Goal: Information Seeking & Learning: Compare options

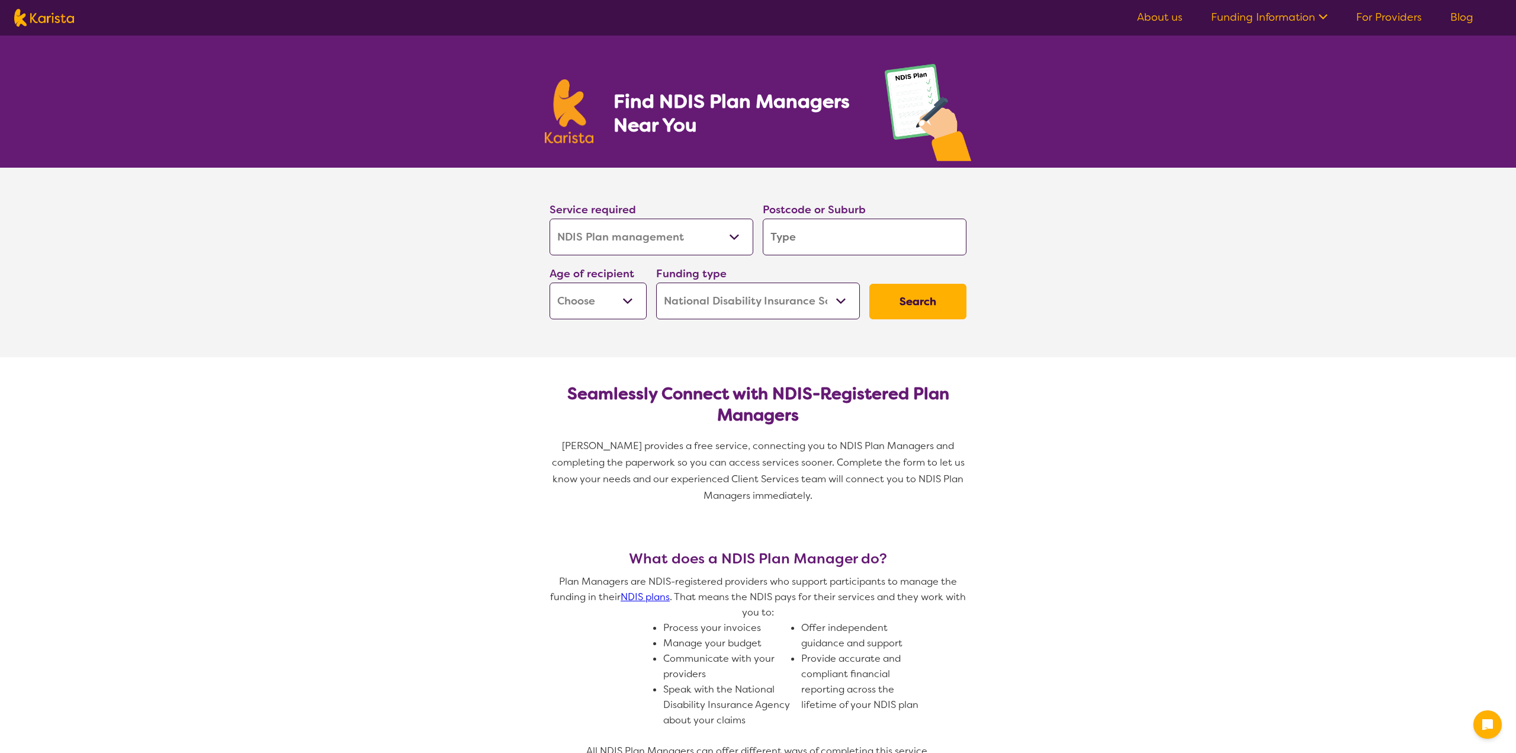
select select "NDIS Plan management"
select select "NDIS"
select select "NDIS Plan management"
select select "NDIS"
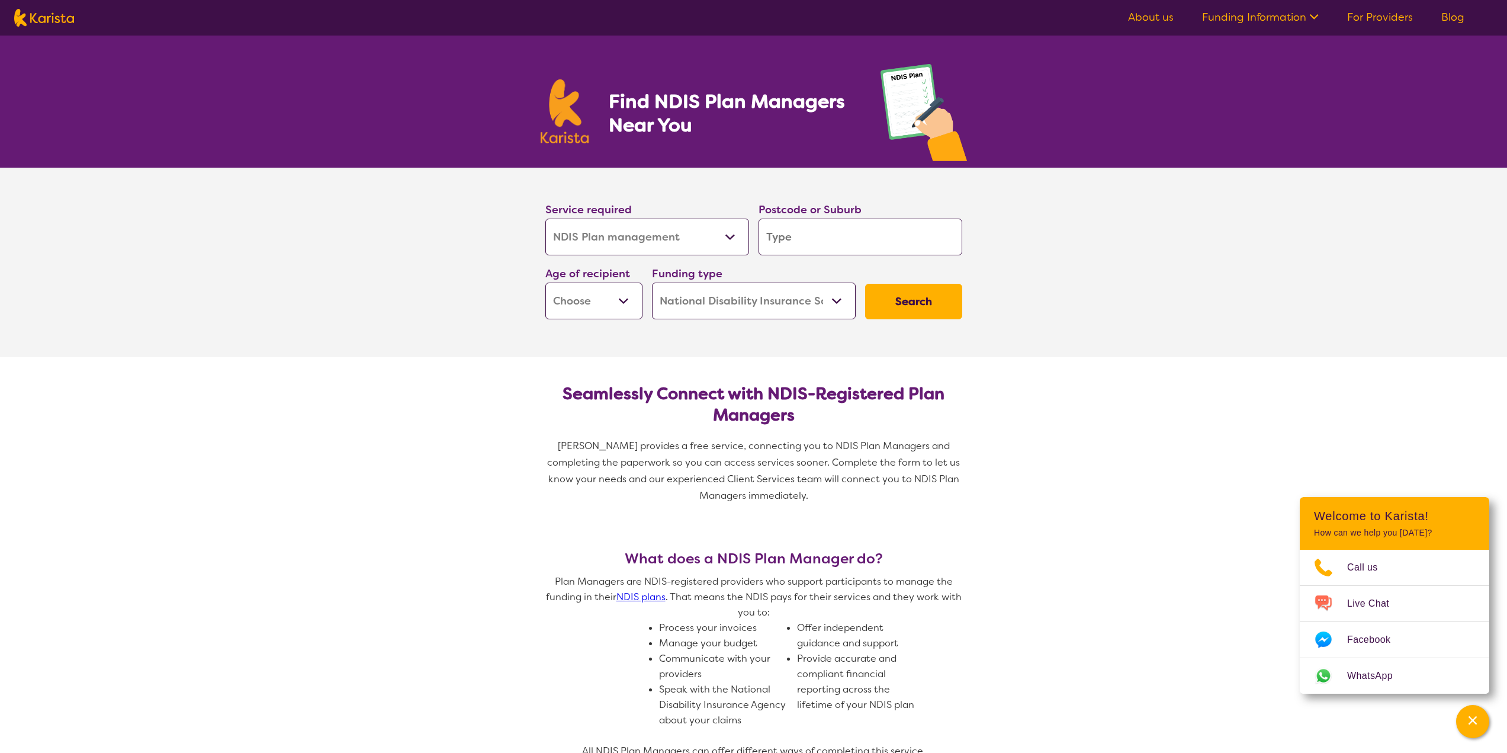
click at [822, 232] on input "search" at bounding box center [860, 236] width 204 height 37
type input "2"
type input "21"
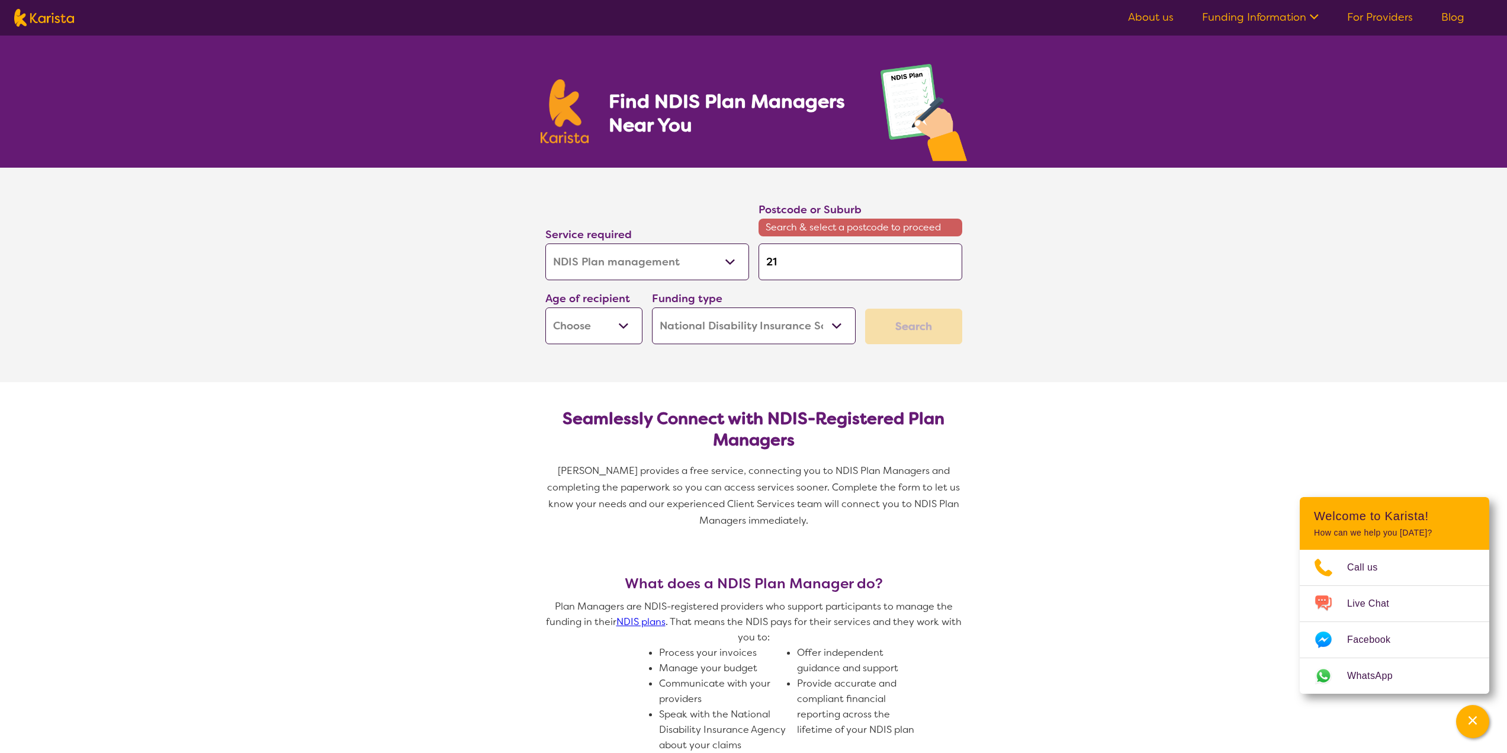
type input "217"
type input "2171"
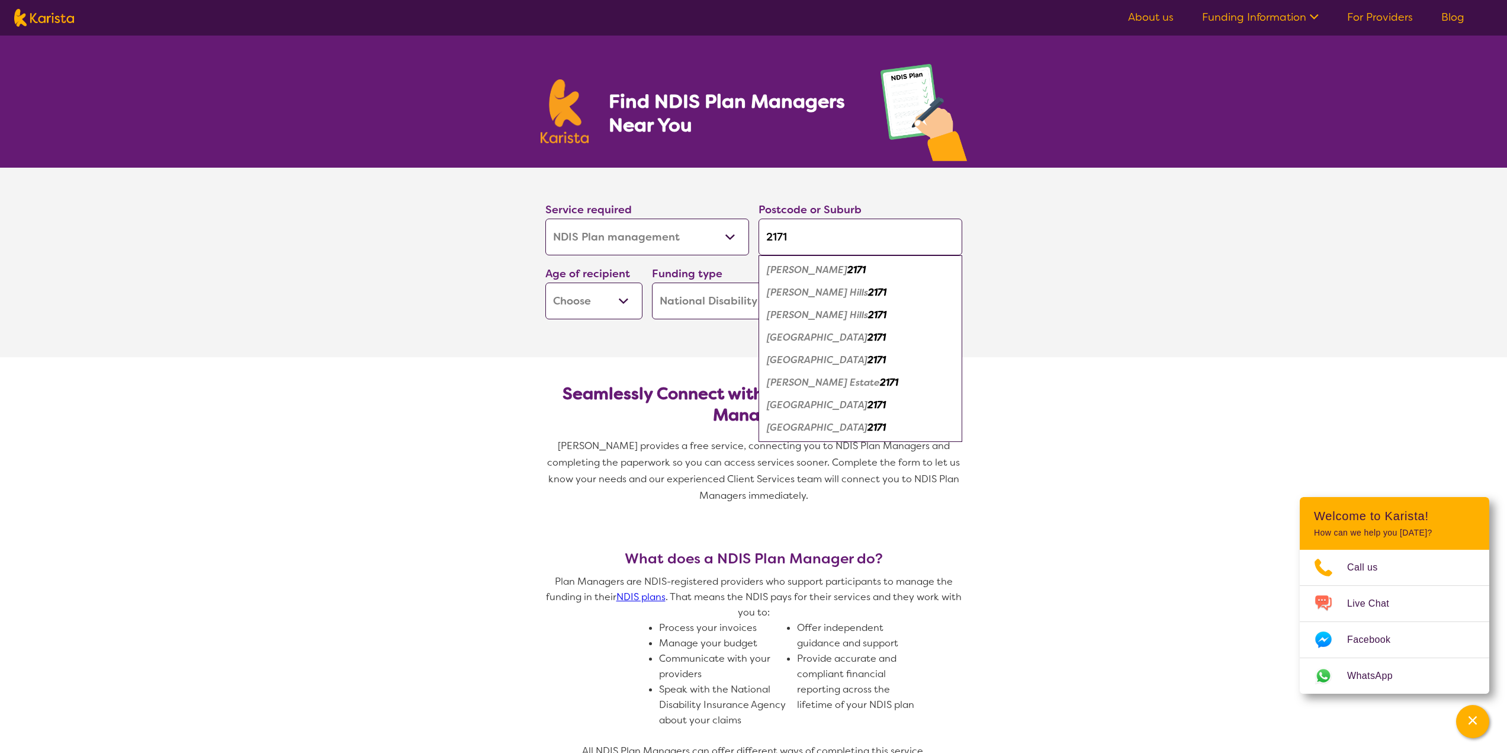
type input "2171"
click at [782, 361] on em "[GEOGRAPHIC_DATA]" at bounding box center [817, 359] width 101 height 12
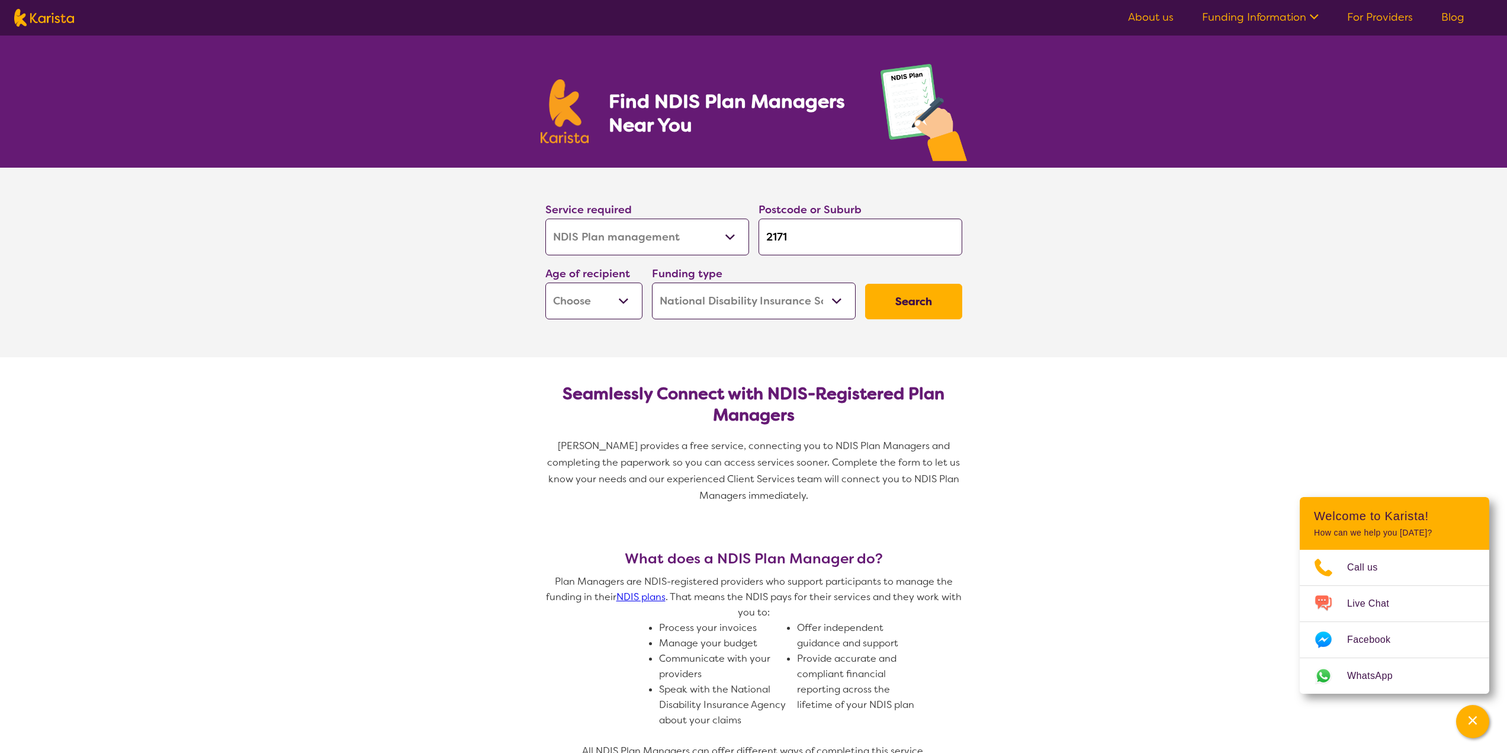
click at [623, 300] on select "Early Childhood - 0 to 9 Child - 10 to 11 Adolescent - 12 to 17 Adult - 18 to 6…" at bounding box center [593, 300] width 97 height 37
select select "CH"
click at [545, 282] on select "Early Childhood - 0 to 9 Child - 10 to 11 Adolescent - 12 to 17 Adult - 18 to 6…" at bounding box center [593, 300] width 97 height 37
select select "CH"
click at [834, 301] on select "Home Care Package (HCP) National Disability Insurance Scheme (NDIS) I don't know" at bounding box center [754, 300] width 204 height 37
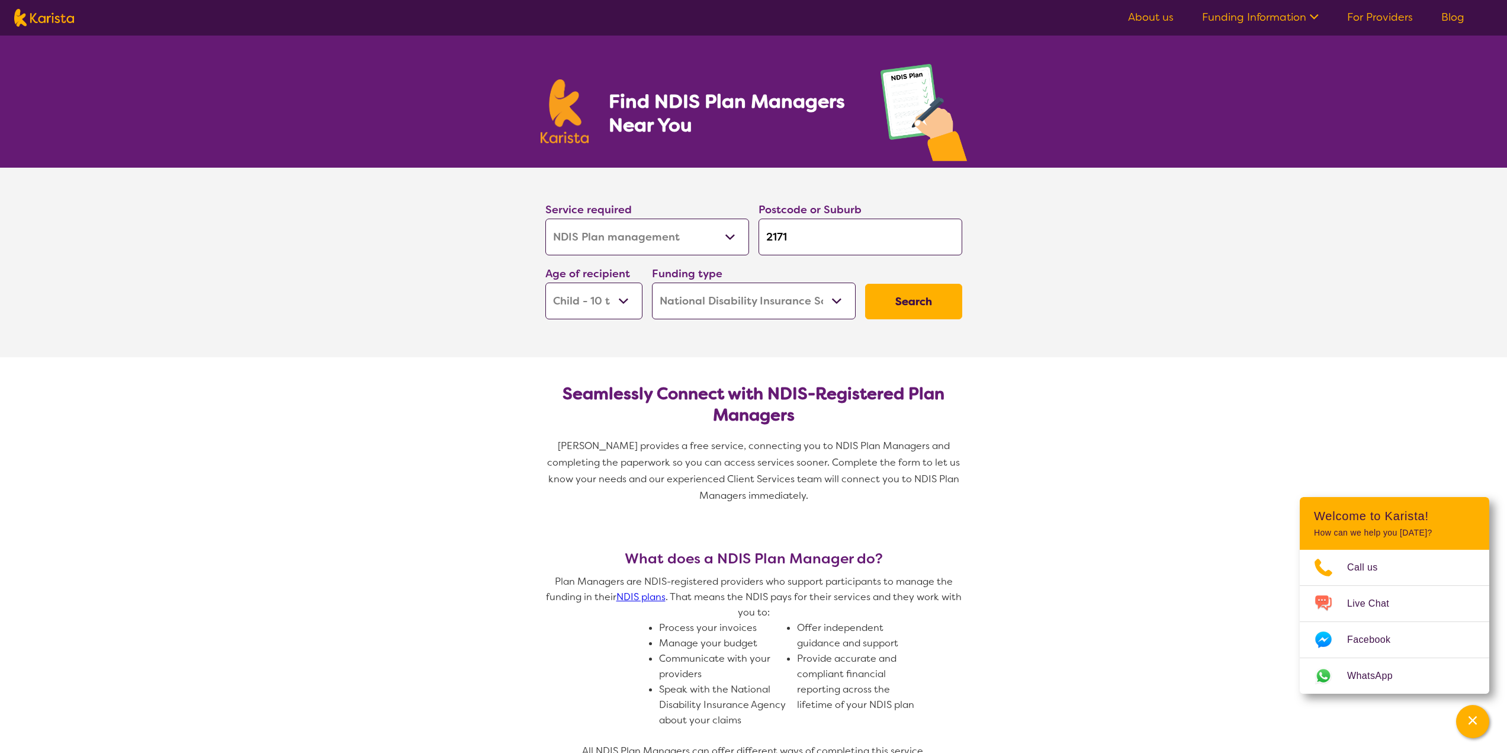
click at [652, 282] on select "Home Care Package (HCP) National Disability Insurance Scheme (NDIS) I don't know" at bounding box center [754, 300] width 204 height 37
click at [913, 304] on button "Search" at bounding box center [913, 302] width 97 height 36
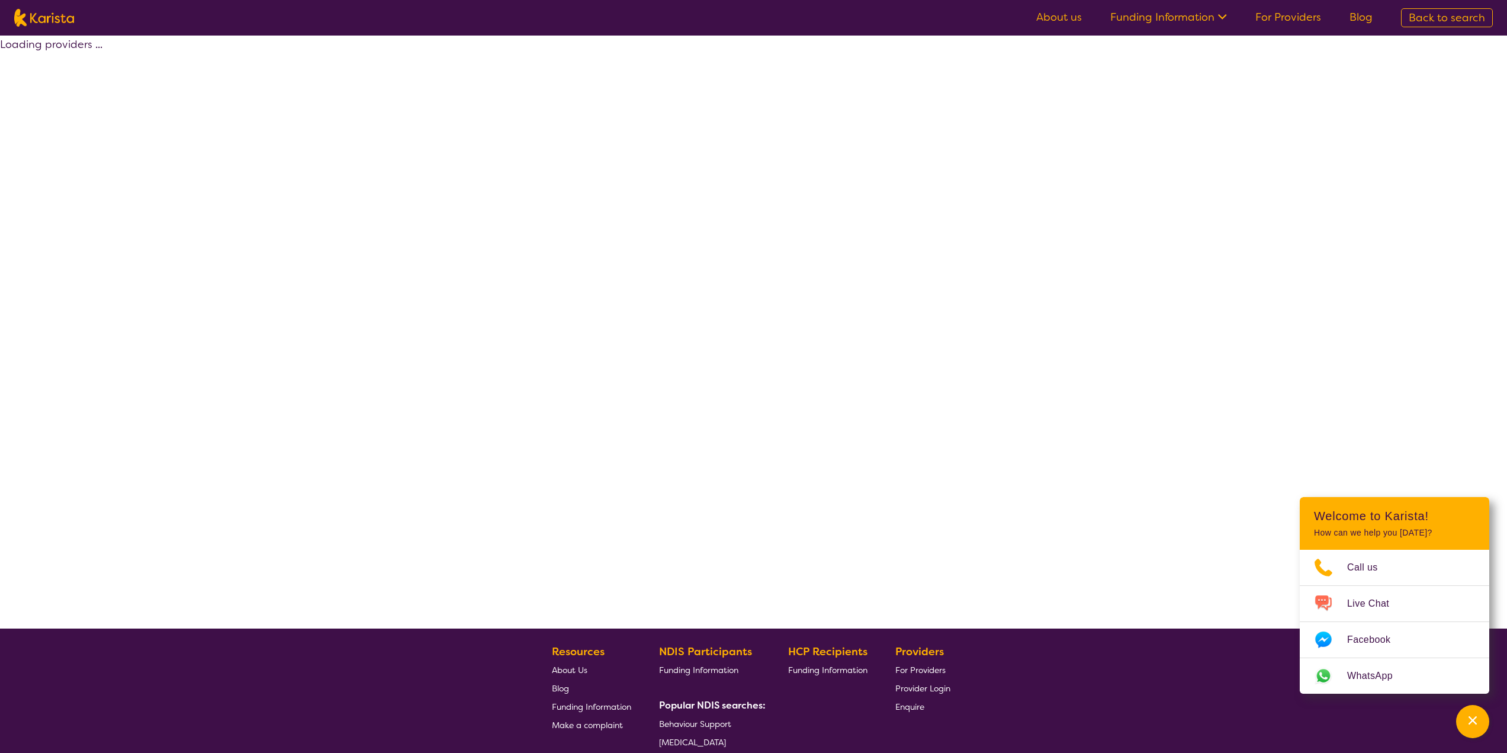
select select "by_score"
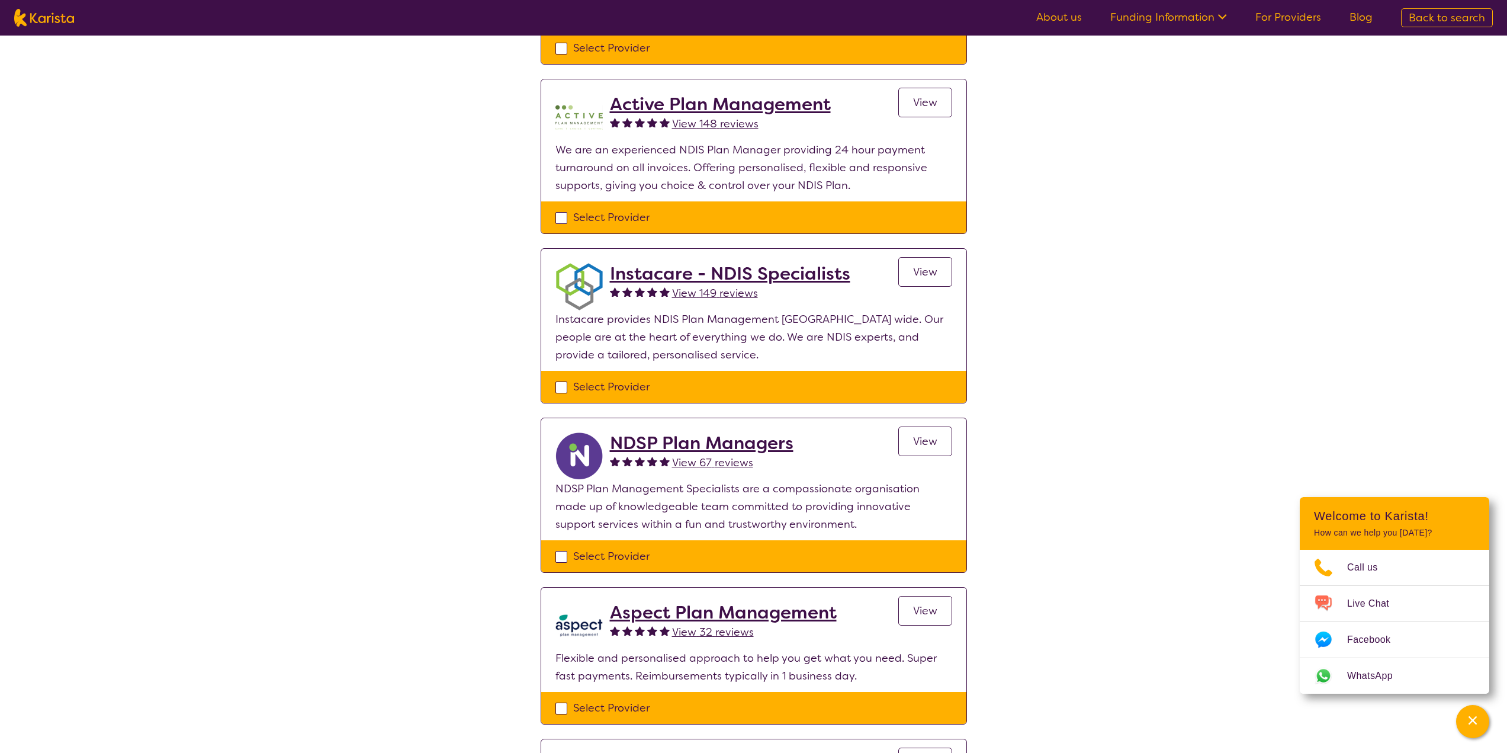
scroll to position [296, 0]
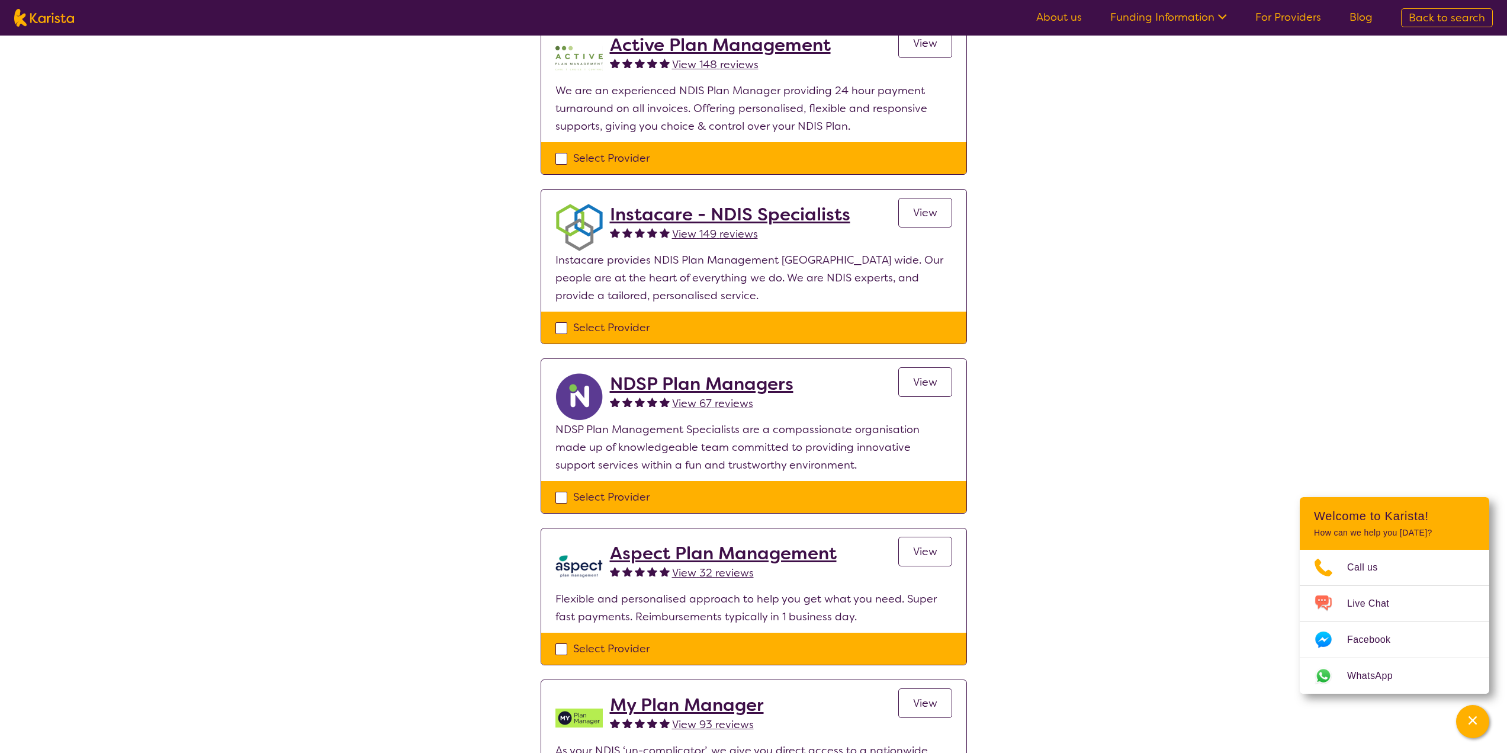
click at [1001, 507] on div "Select one or more providers and click the 'NEXT' button to proceed 1 - 7 of 7 …" at bounding box center [753, 399] width 1507 height 1320
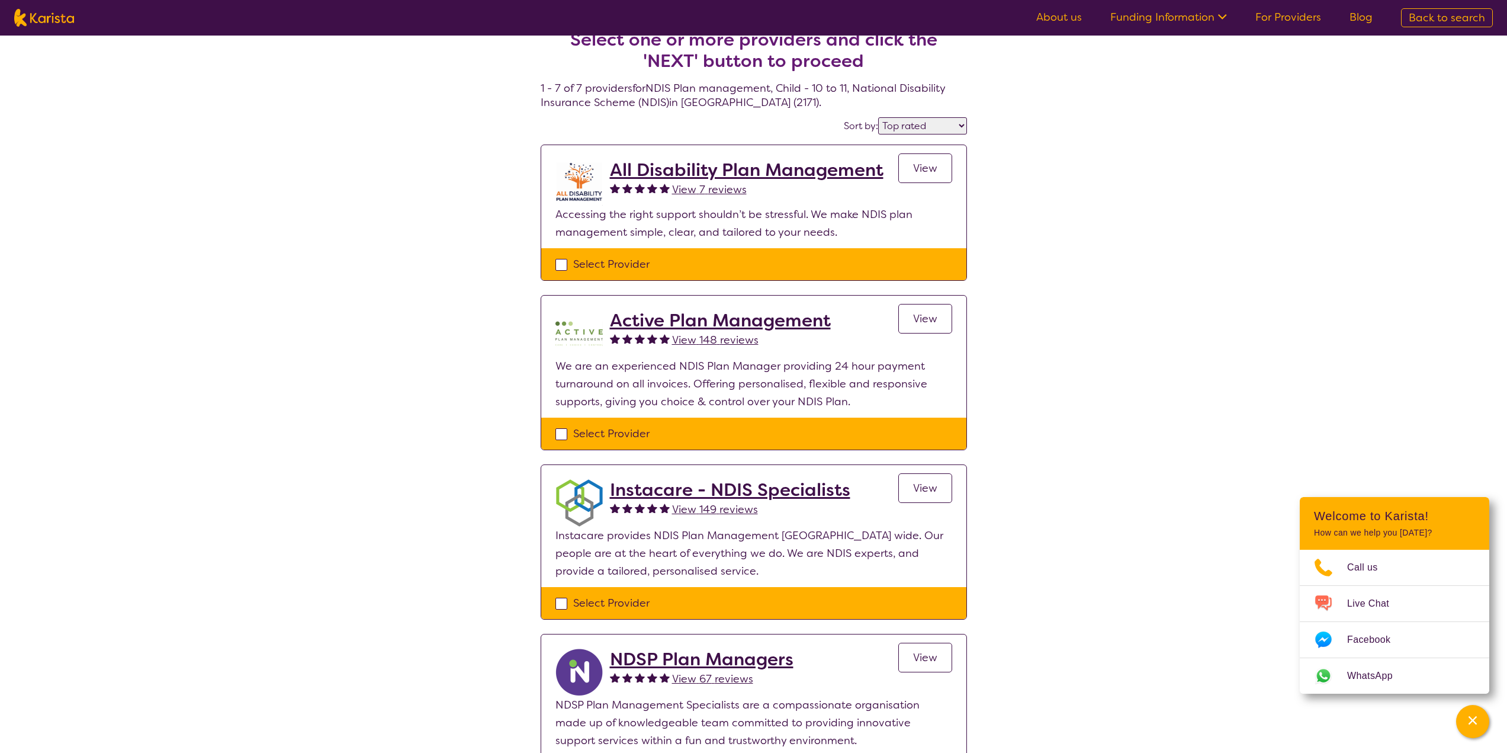
scroll to position [0, 0]
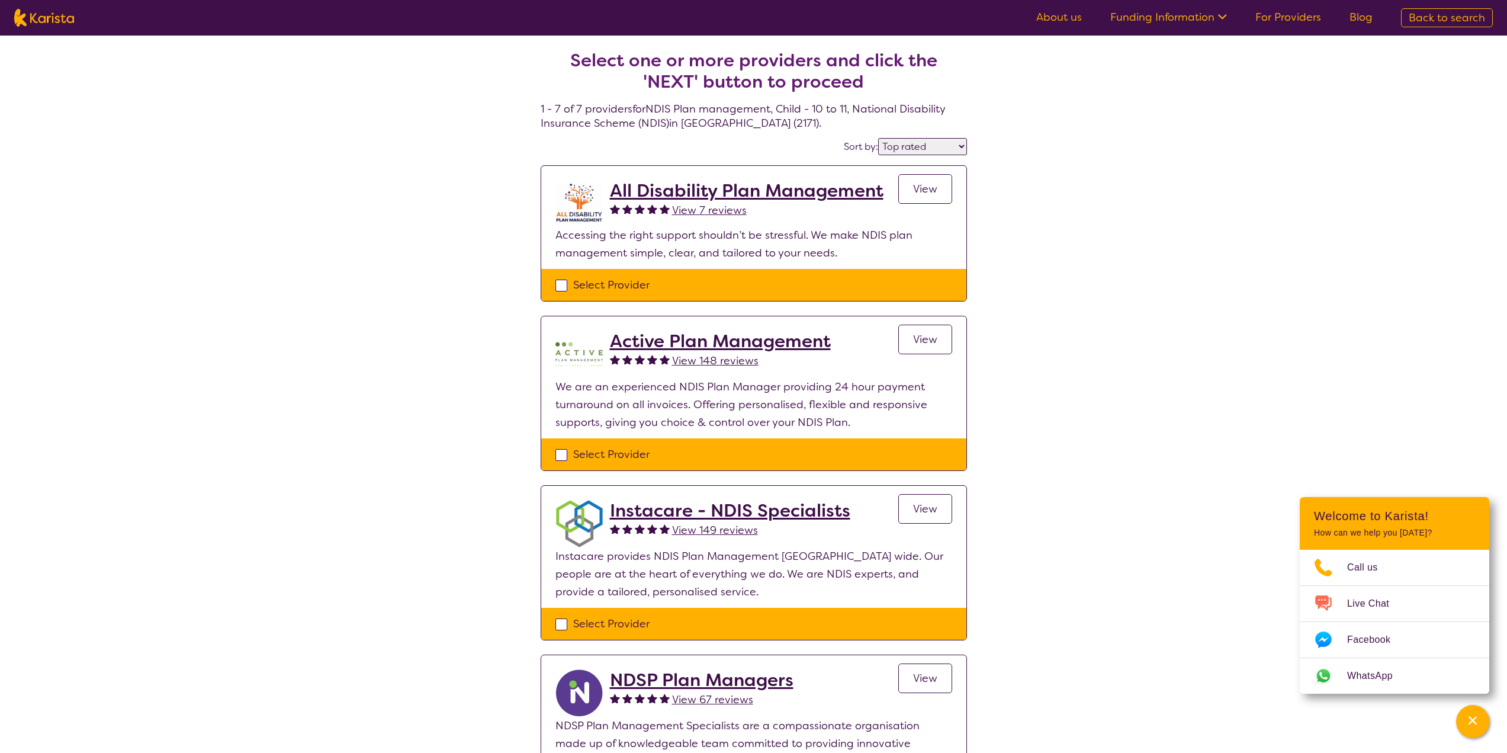
click at [924, 340] on span "View" at bounding box center [925, 339] width 24 height 14
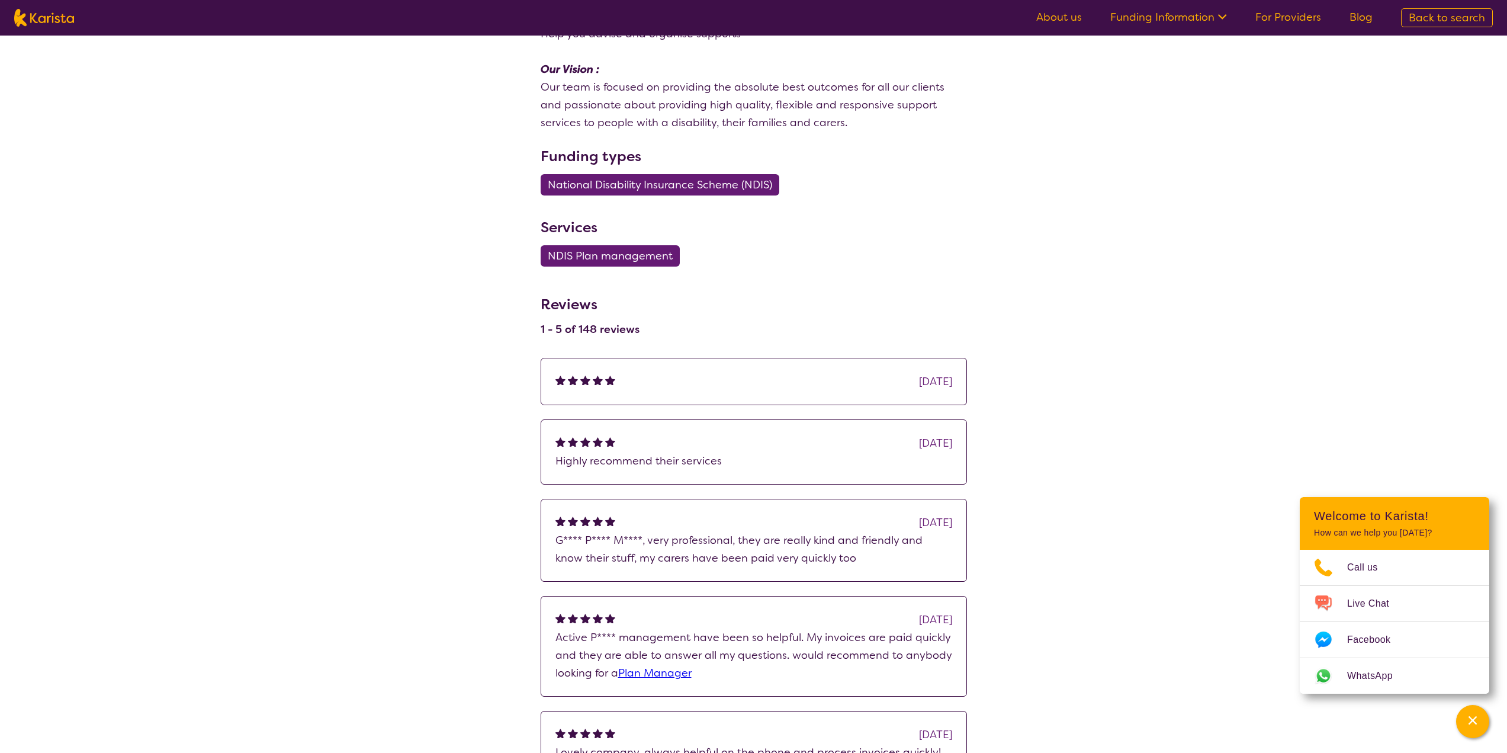
scroll to position [710, 0]
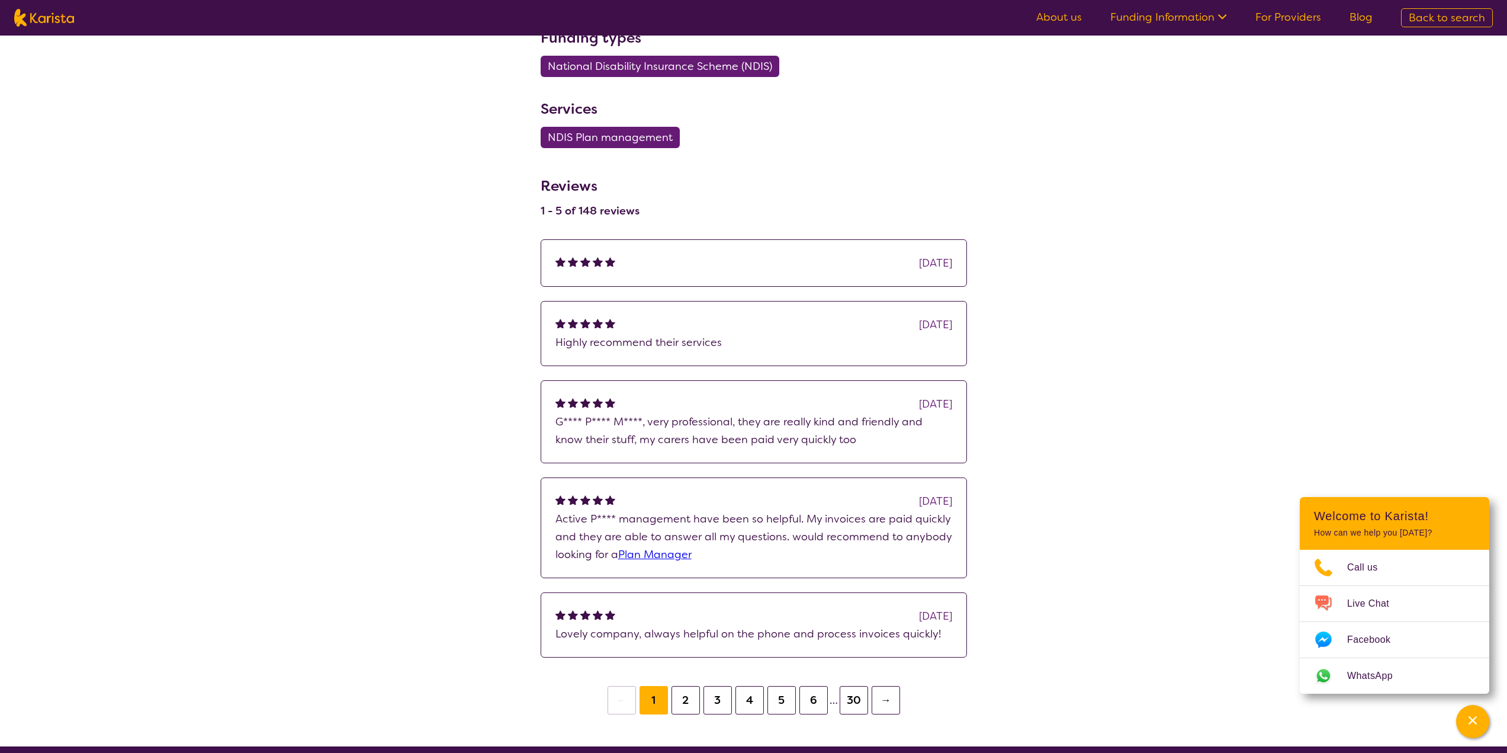
click at [1092, 468] on div "search results Active Plan Management View 148 reviews Review this provider Con…" at bounding box center [753, 21] width 1507 height 1393
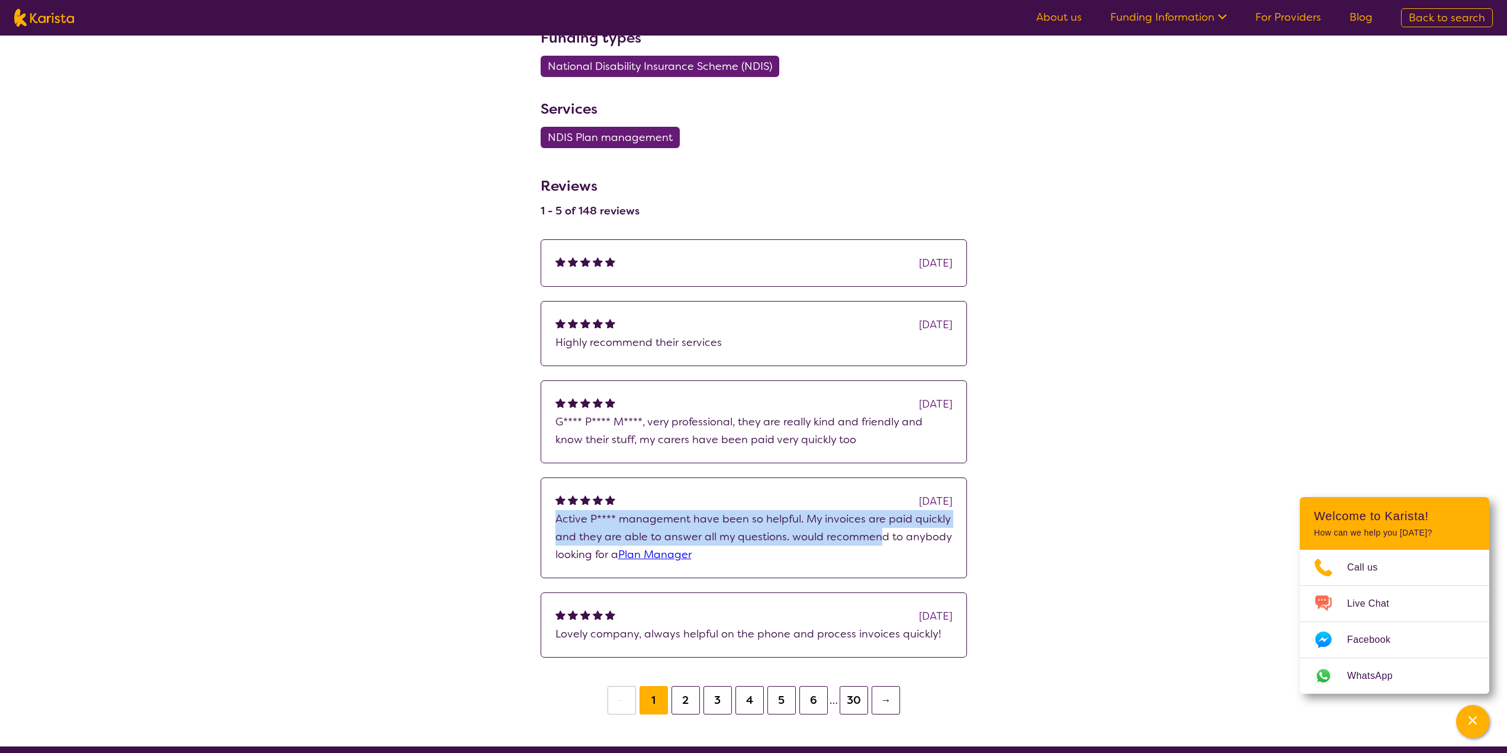
drag, startPoint x: 558, startPoint y: 517, endPoint x: 877, endPoint y: 536, distance: 319.1
click at [877, 536] on p "Active P**** management have been so helpful. My invoices are paid quickly and …" at bounding box center [753, 536] width 397 height 53
click at [686, 702] on button "2" at bounding box center [685, 700] width 28 height 28
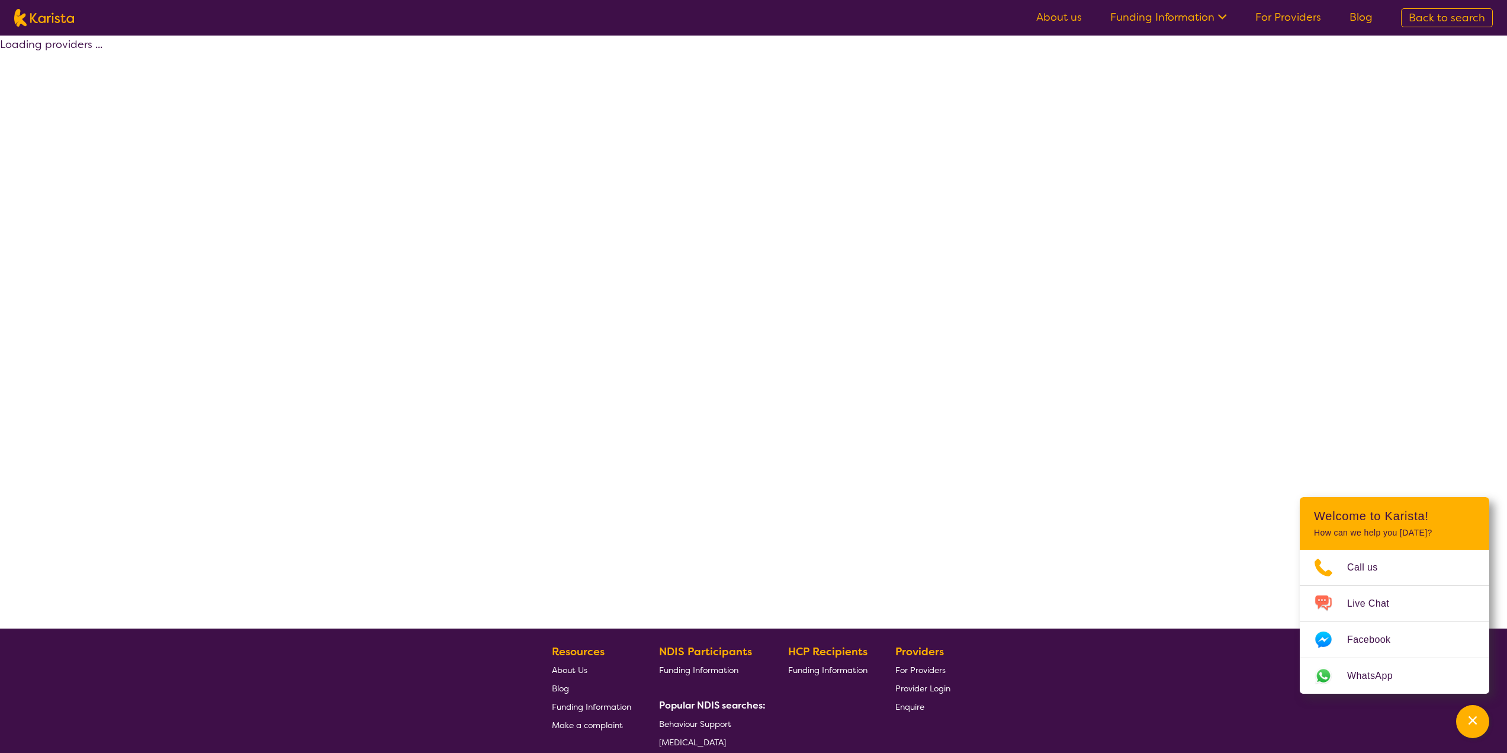
select select "by_score"
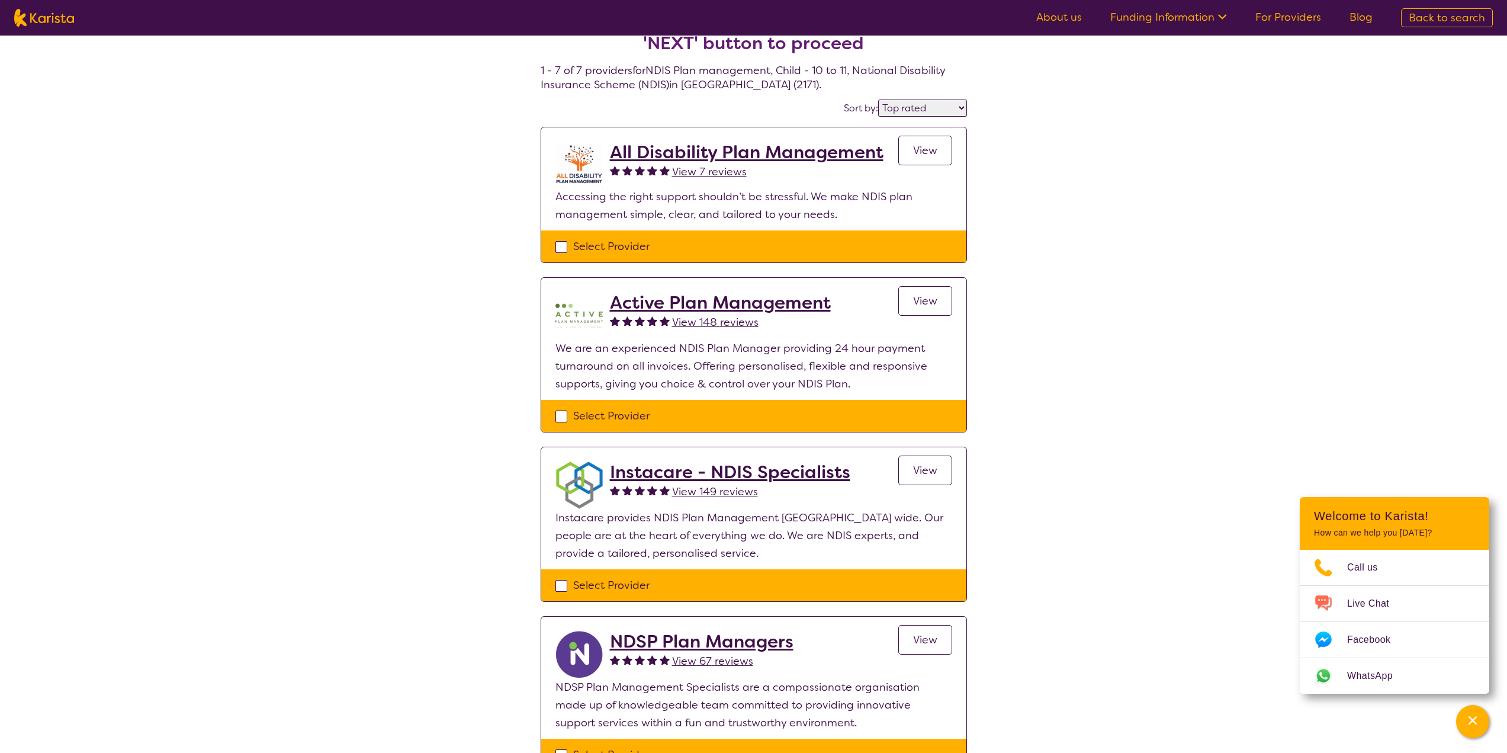
scroll to position [59, 0]
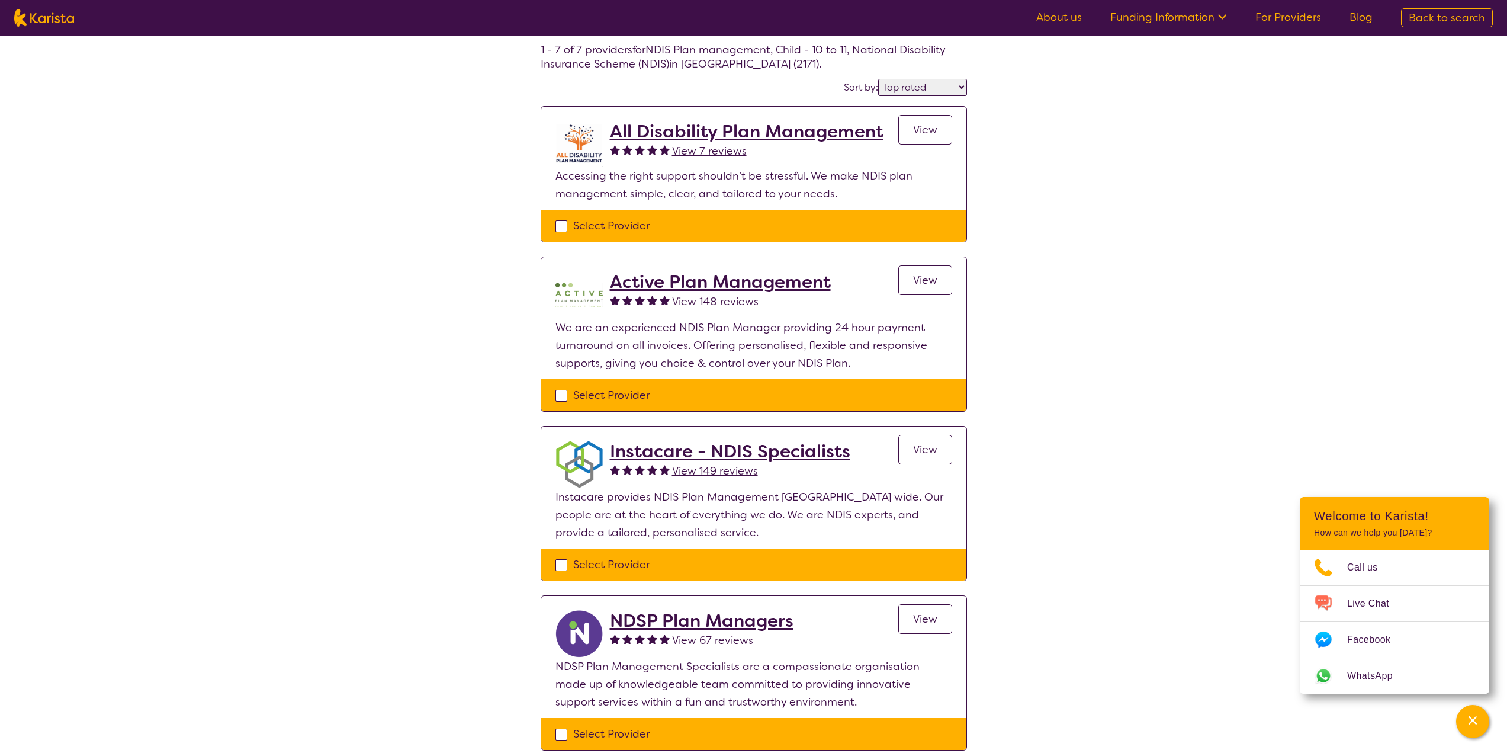
click at [771, 450] on h2 "Instacare - NDIS Specialists" at bounding box center [730, 450] width 240 height 21
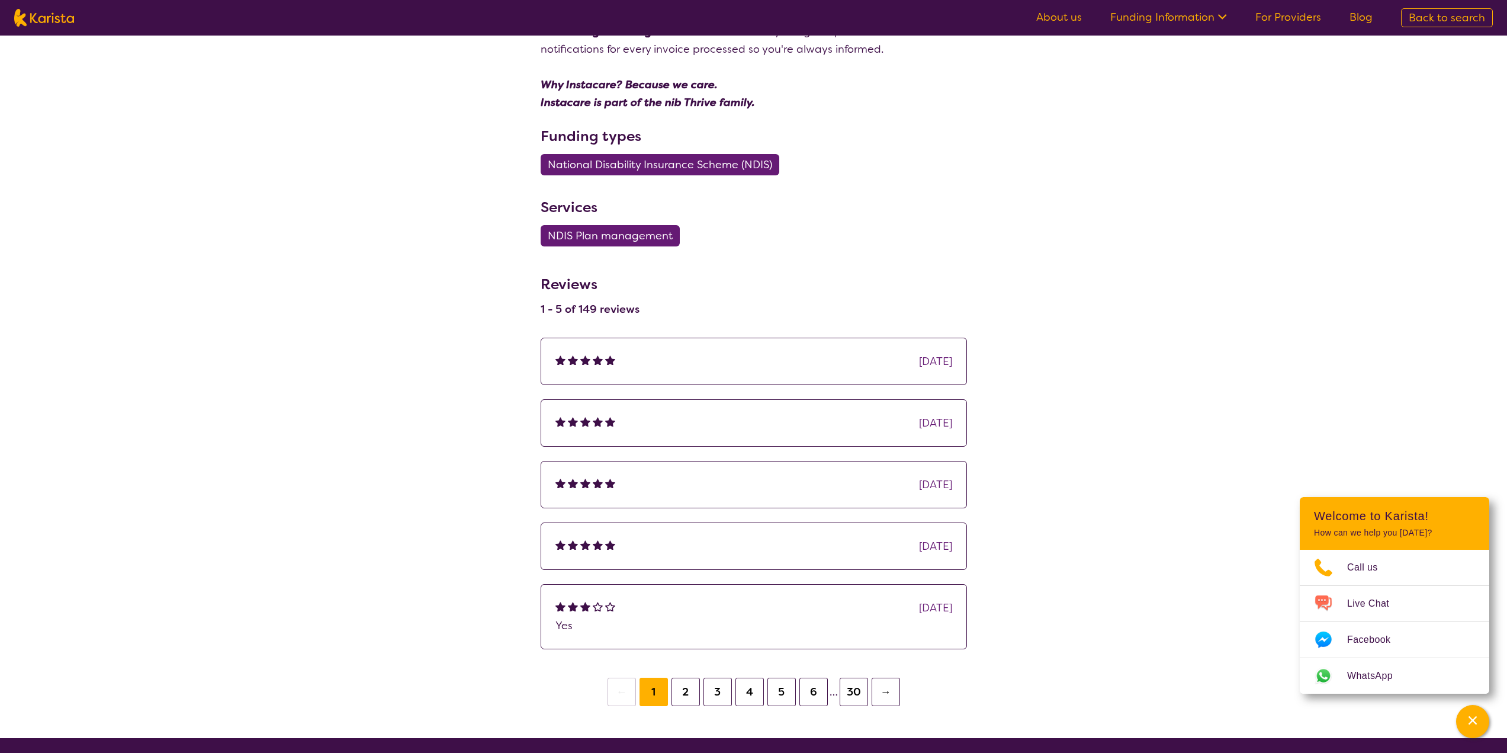
scroll to position [533, 0]
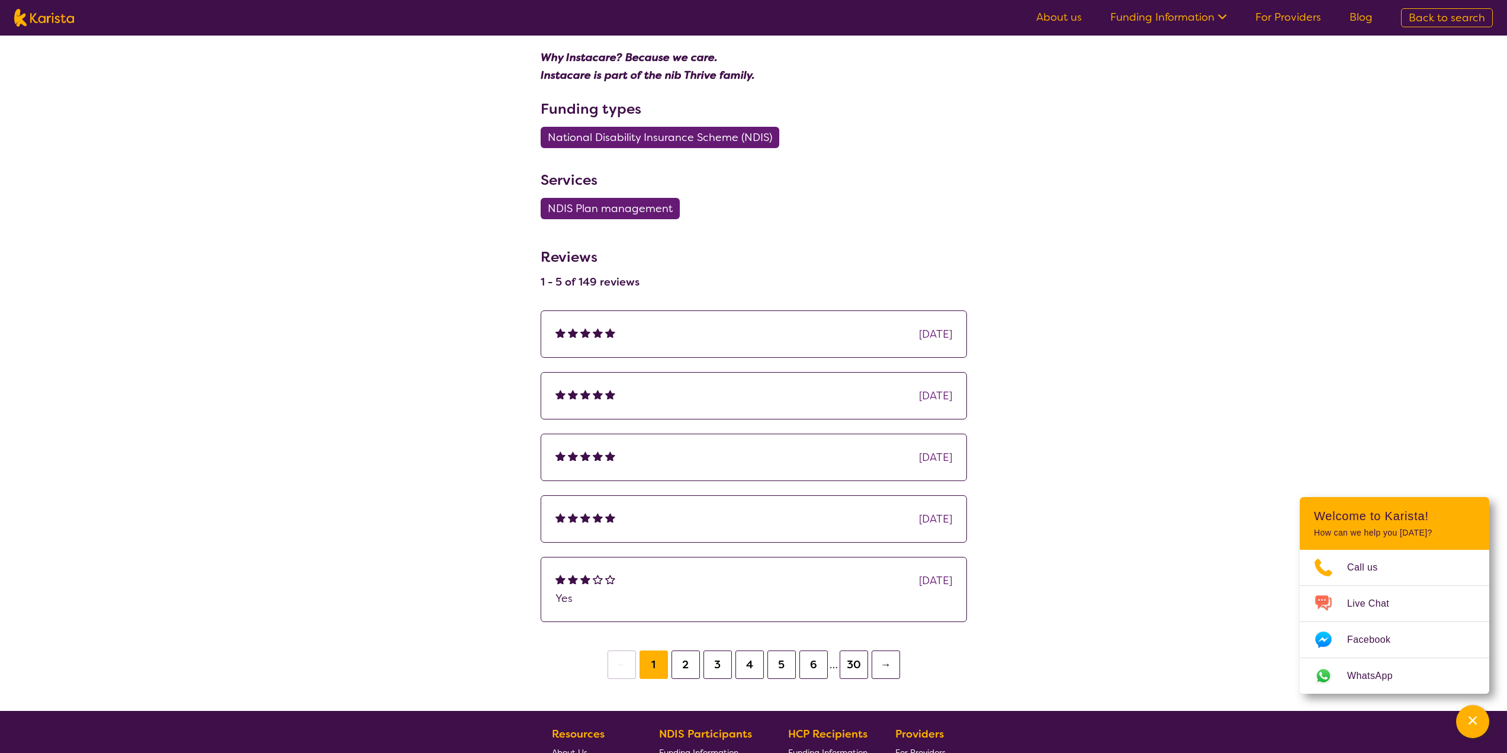
scroll to position [59, 0]
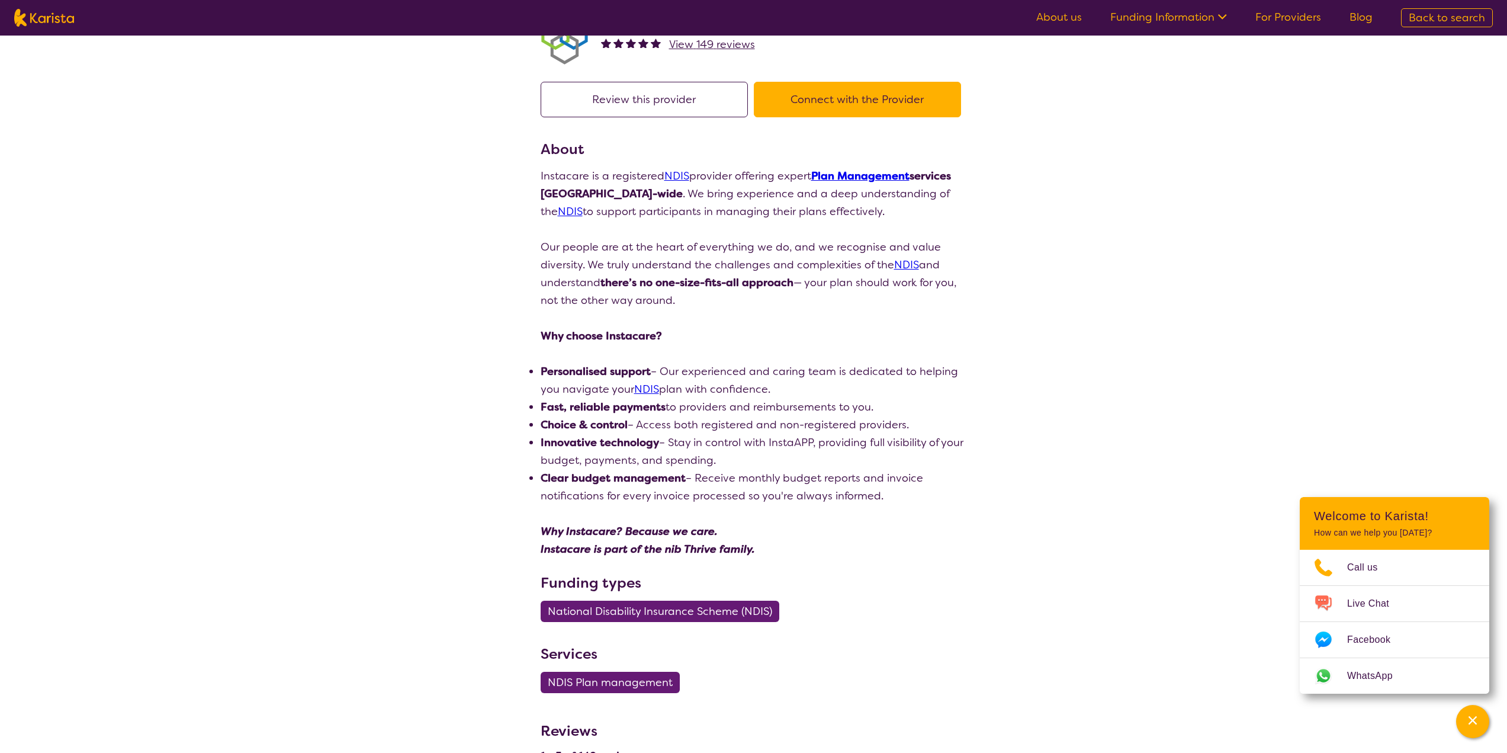
select select "by_score"
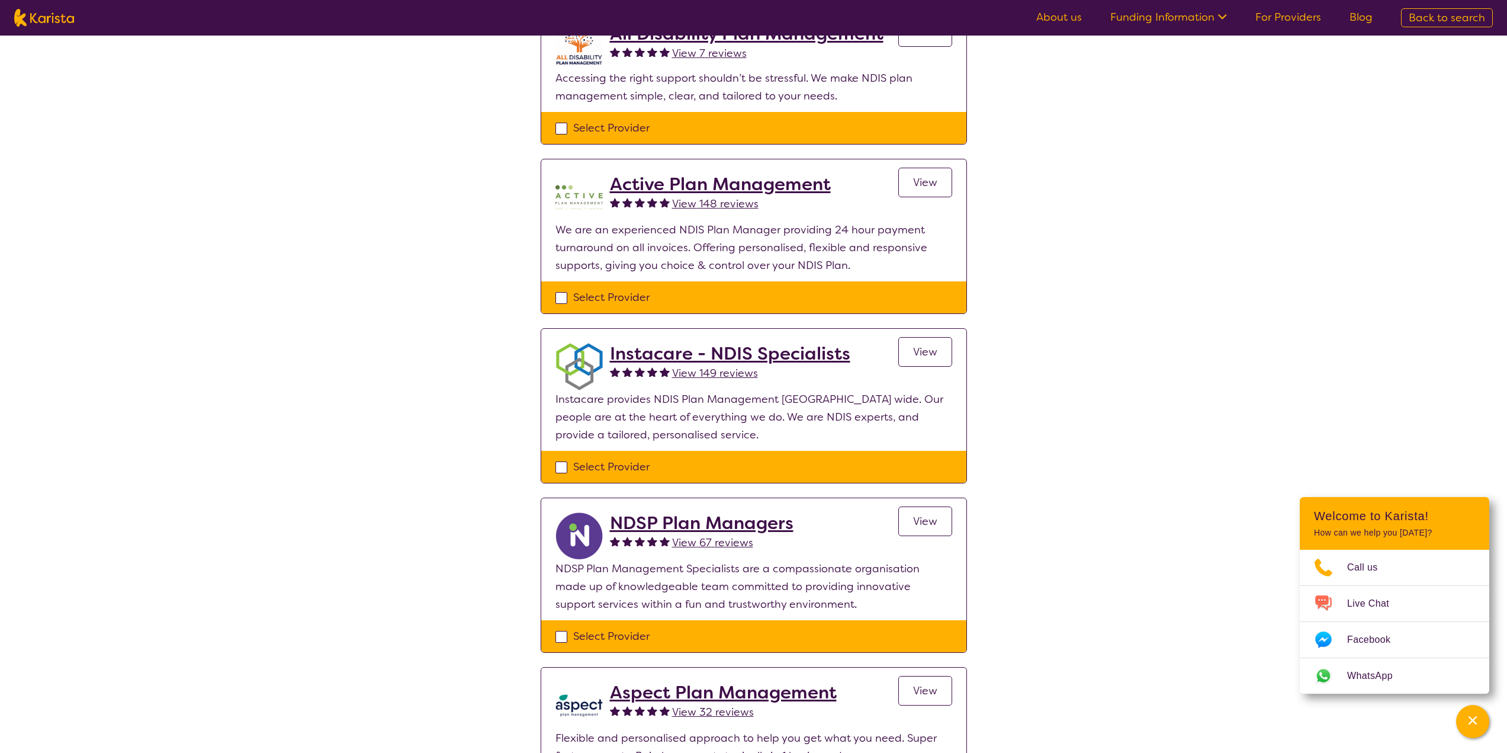
scroll to position [178, 0]
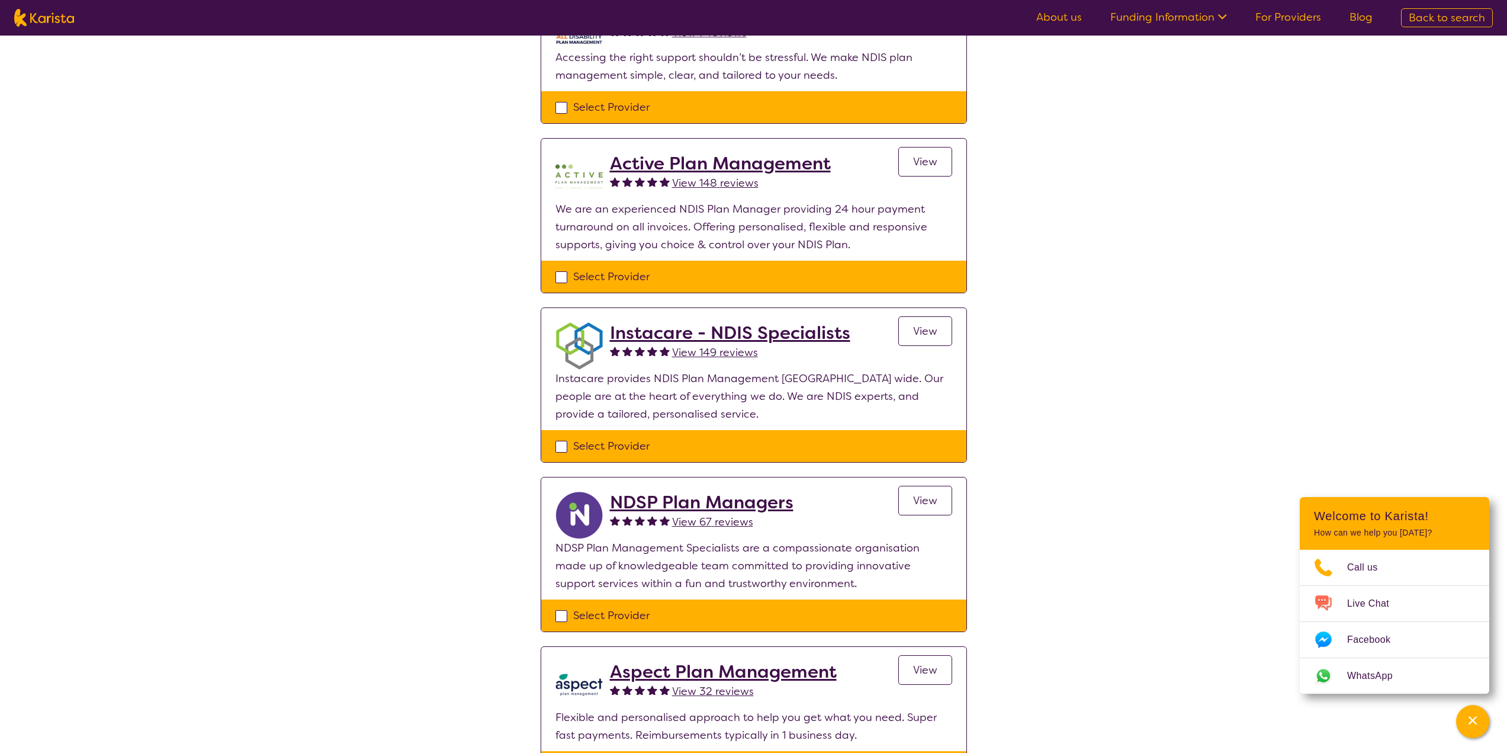
click at [736, 501] on h2 "NDSP Plan Managers" at bounding box center [702, 501] width 184 height 21
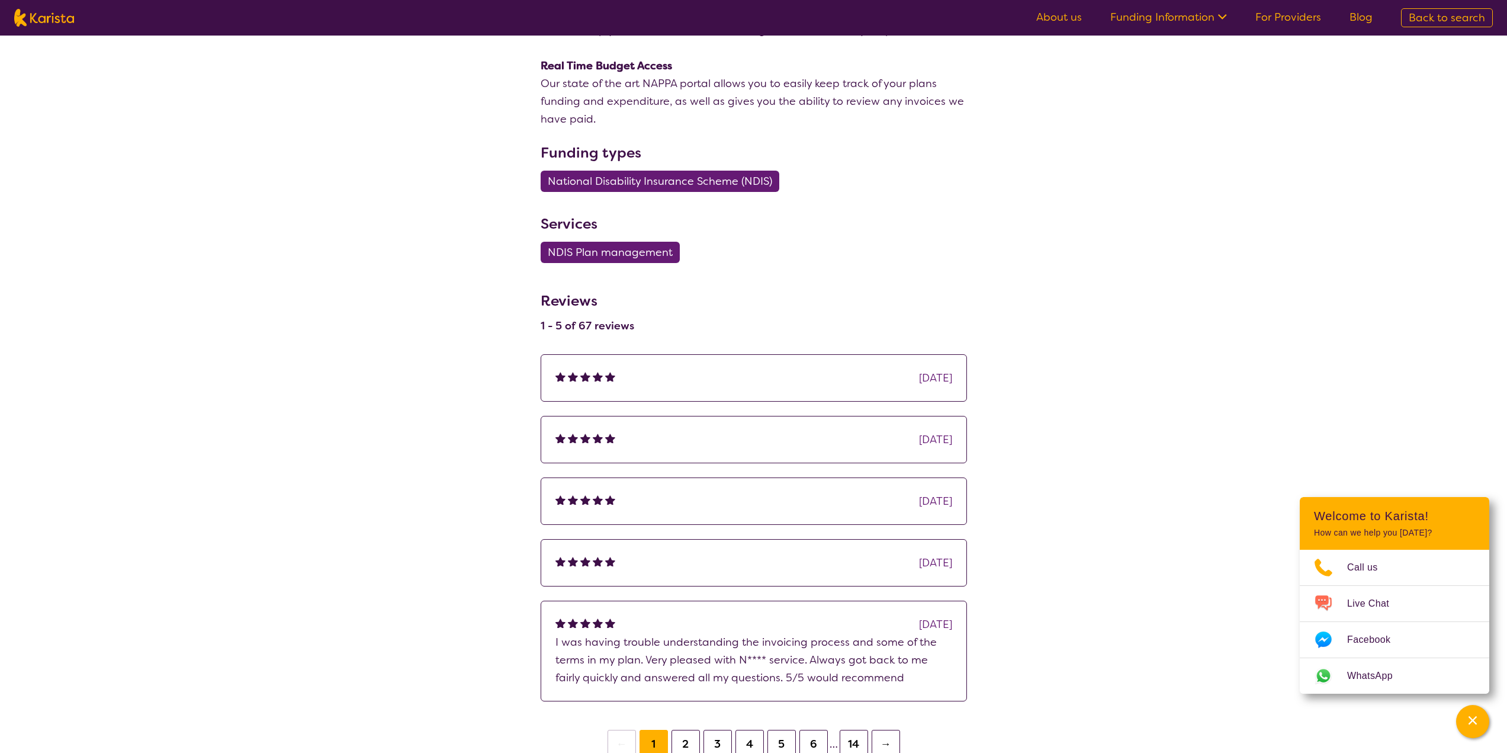
scroll to position [533, 0]
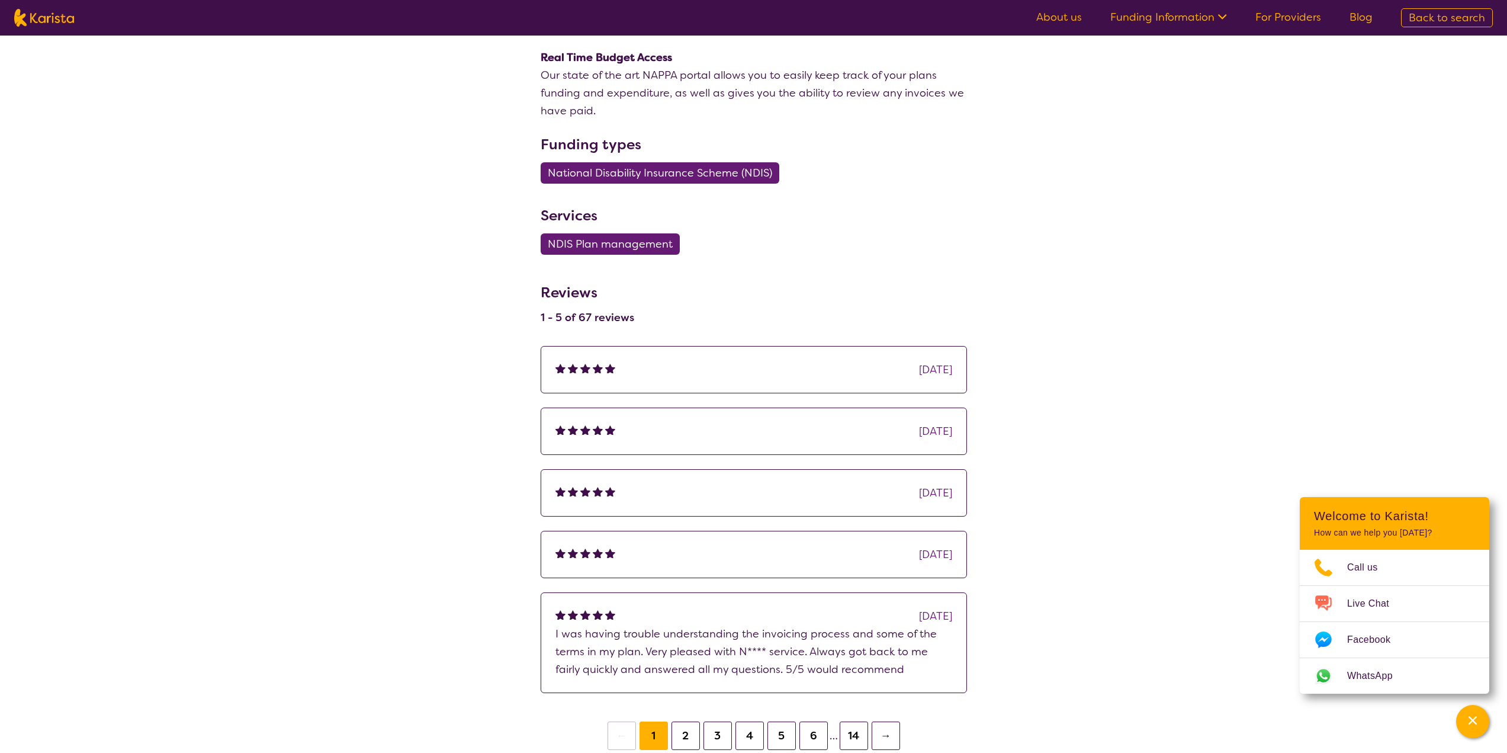
scroll to position [178, 0]
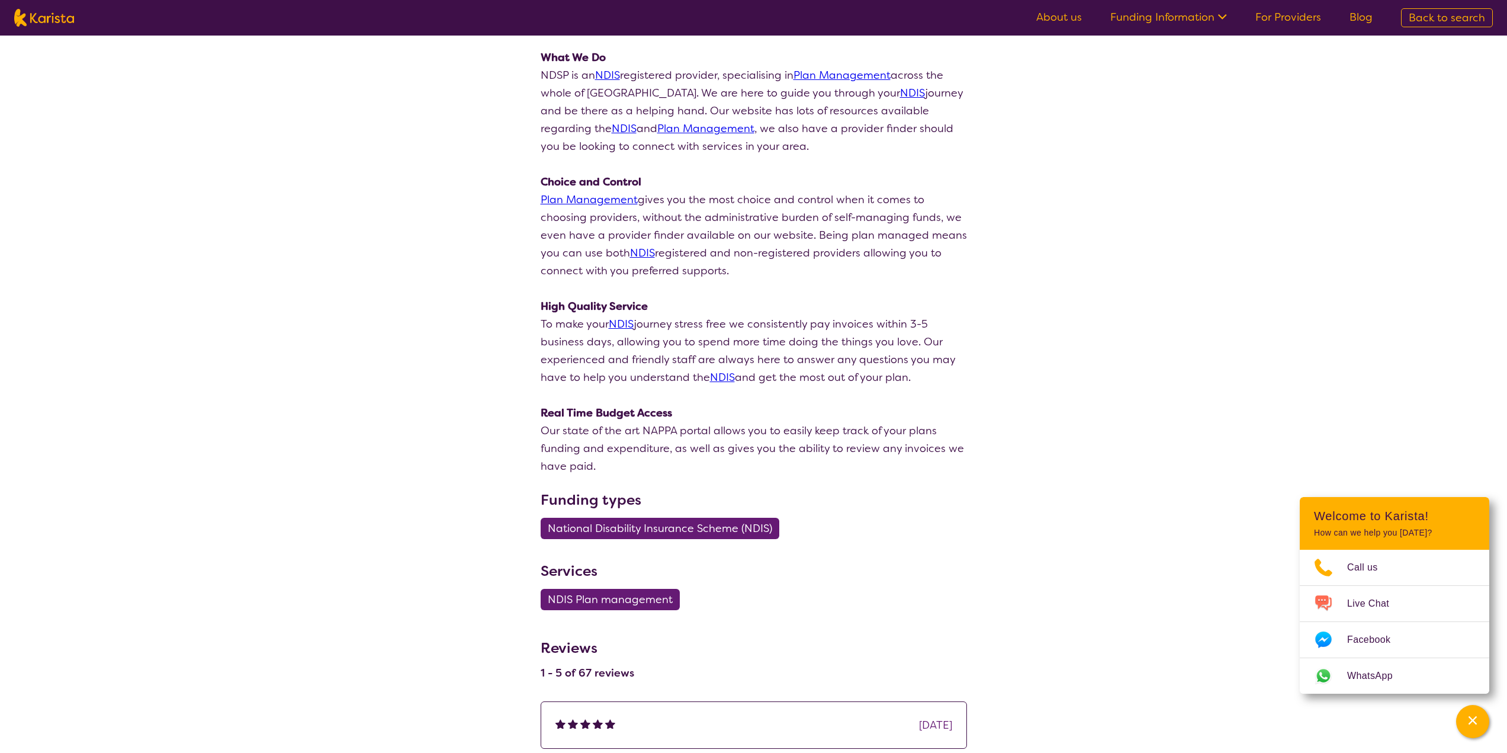
select select "by_score"
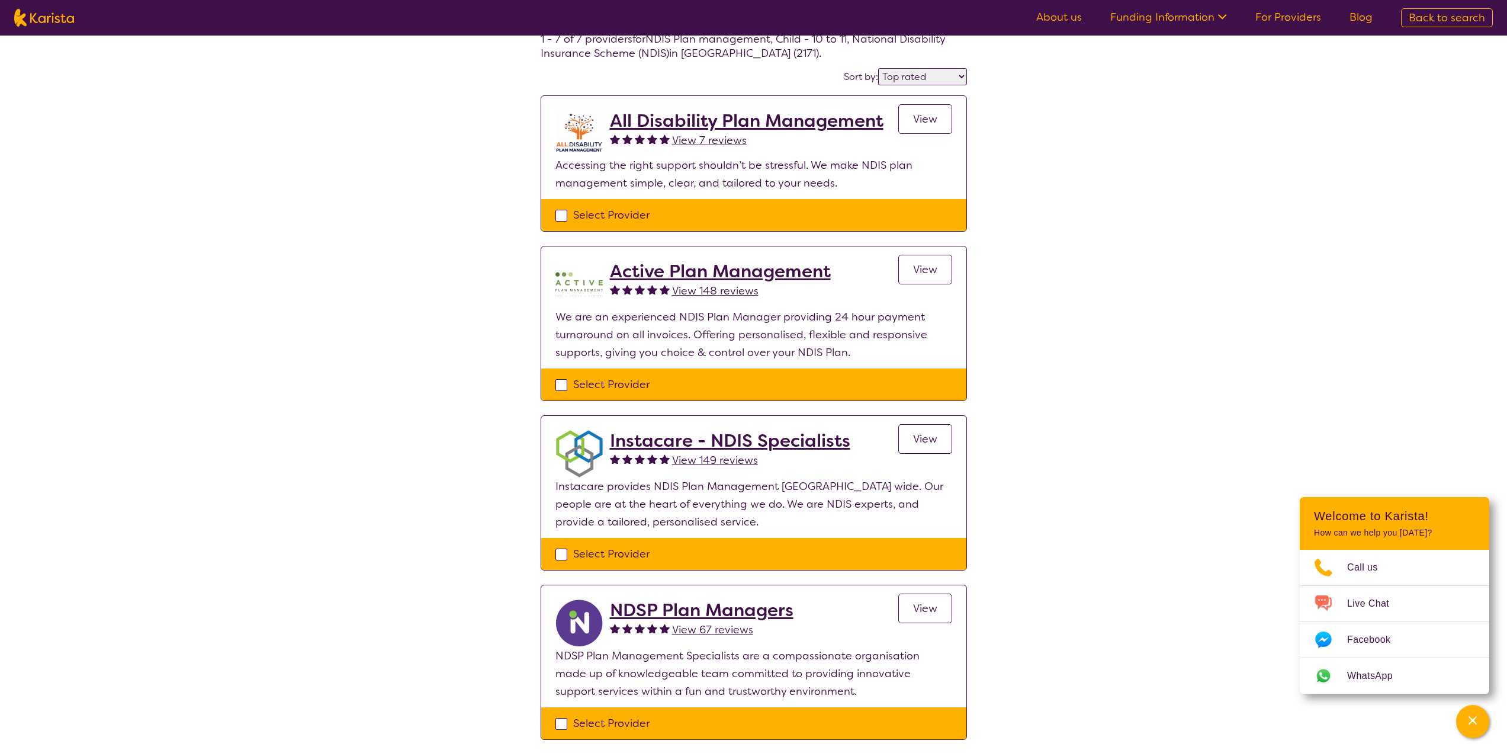
scroll to position [0, 0]
